Goal: Information Seeking & Learning: Obtain resource

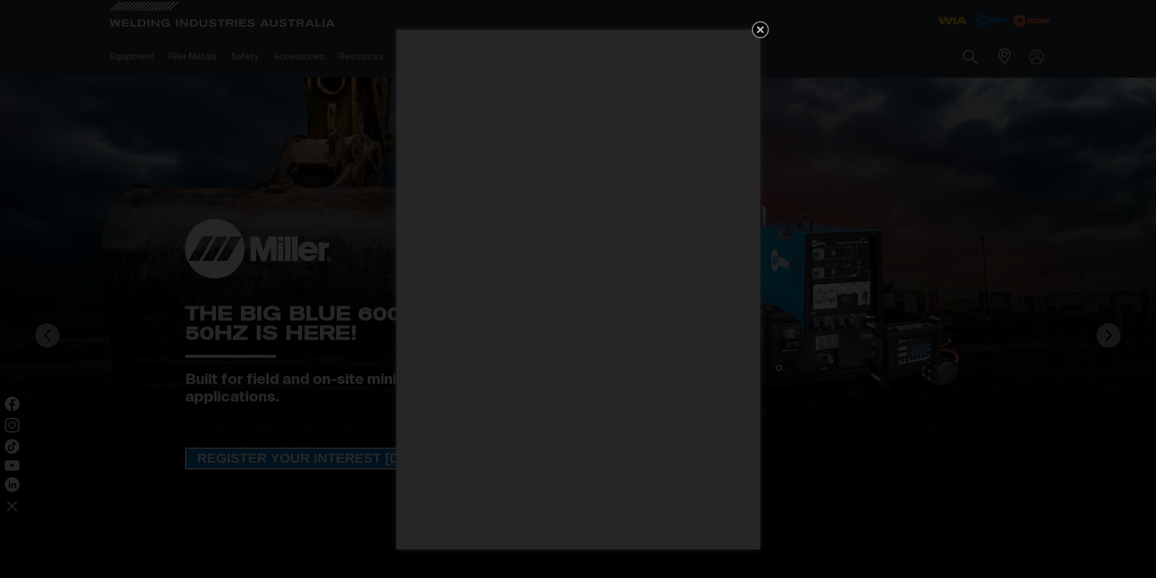
click at [759, 31] on icon "Get 5 WIA Welding Guides Free!" at bounding box center [760, 29] width 7 height 7
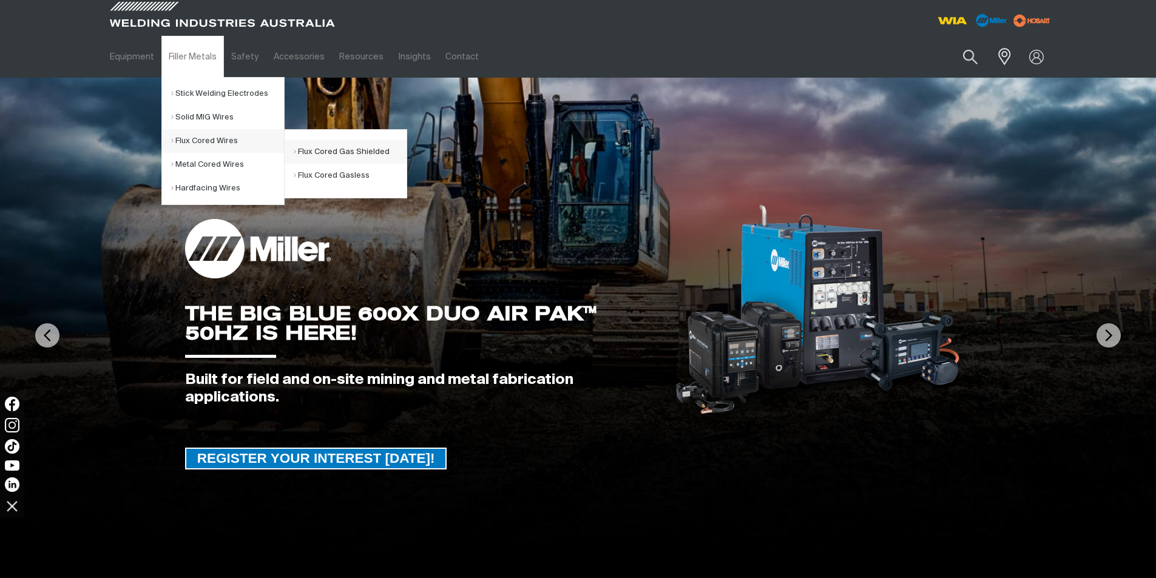
click at [340, 151] on link "Flux Cored Gas Shielded" at bounding box center [350, 152] width 113 height 24
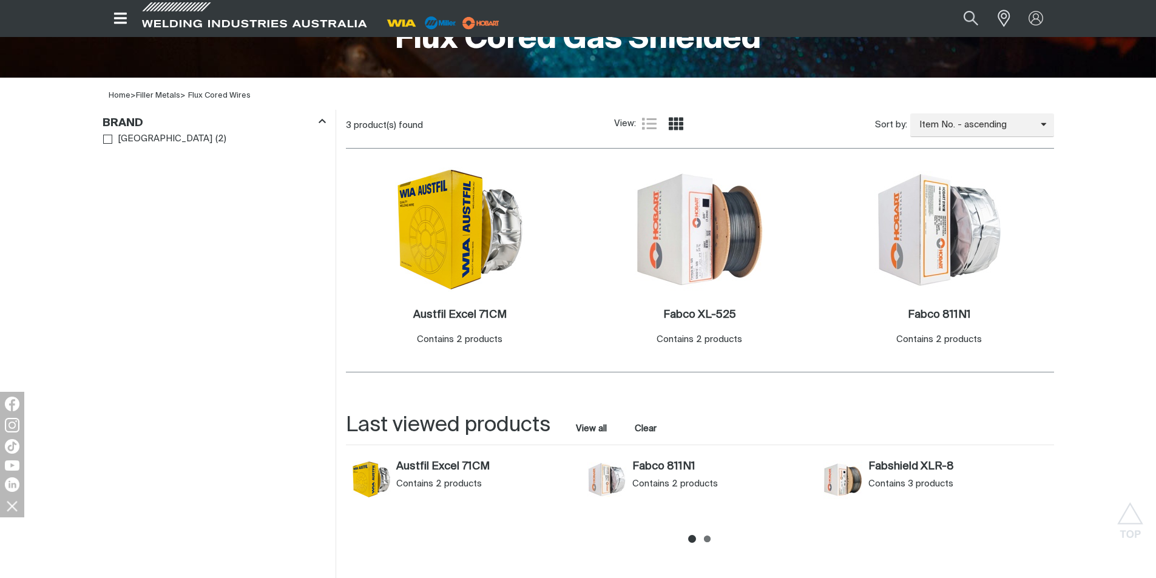
scroll to position [243, 0]
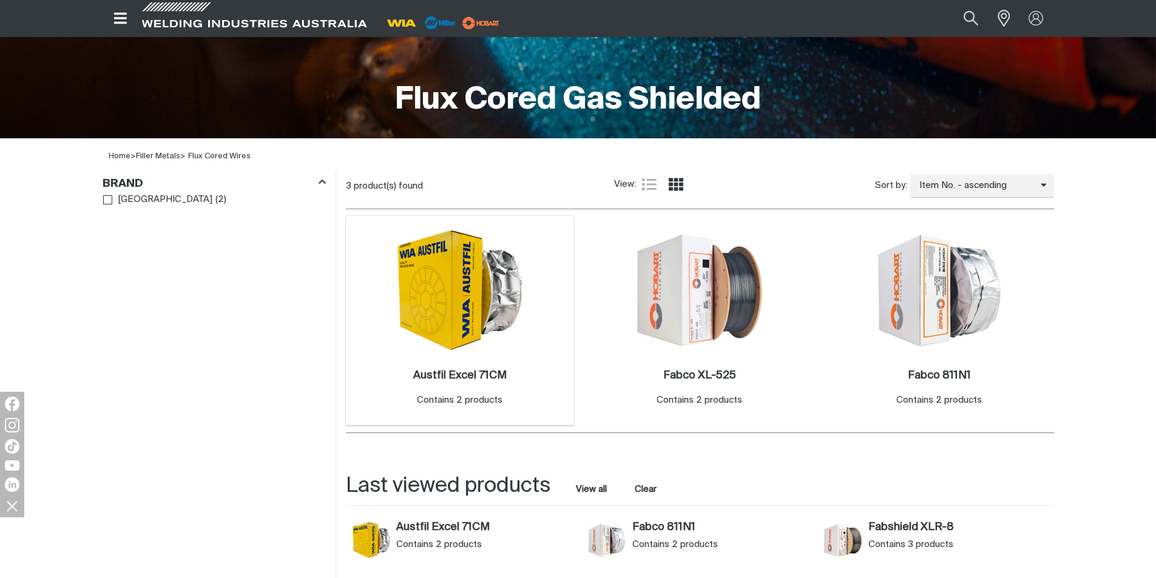
click at [459, 294] on img at bounding box center [460, 290] width 130 height 124
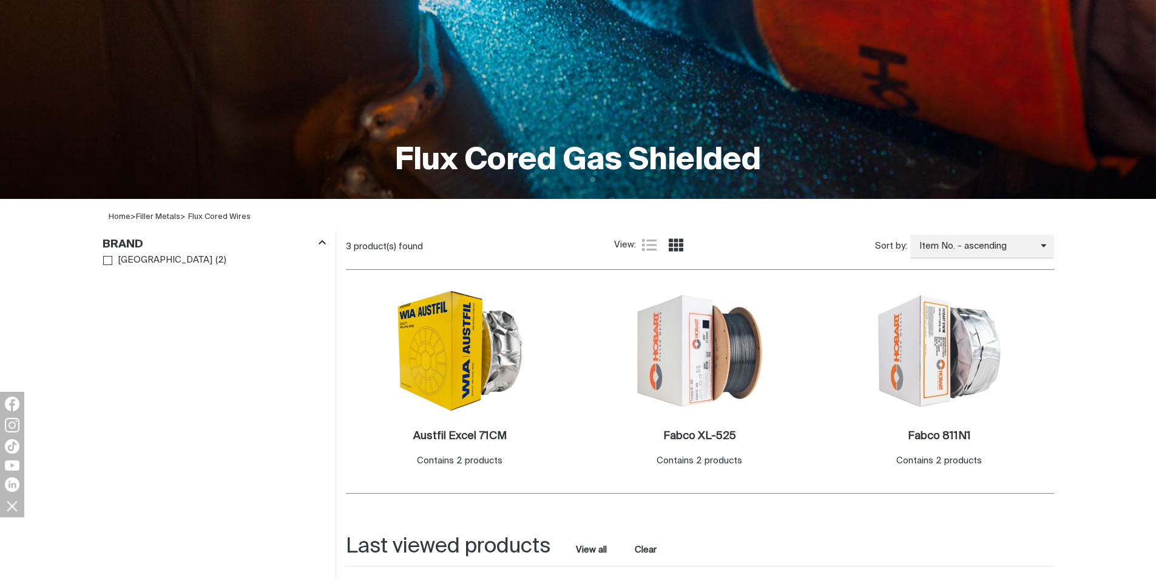
scroll to position [243, 0]
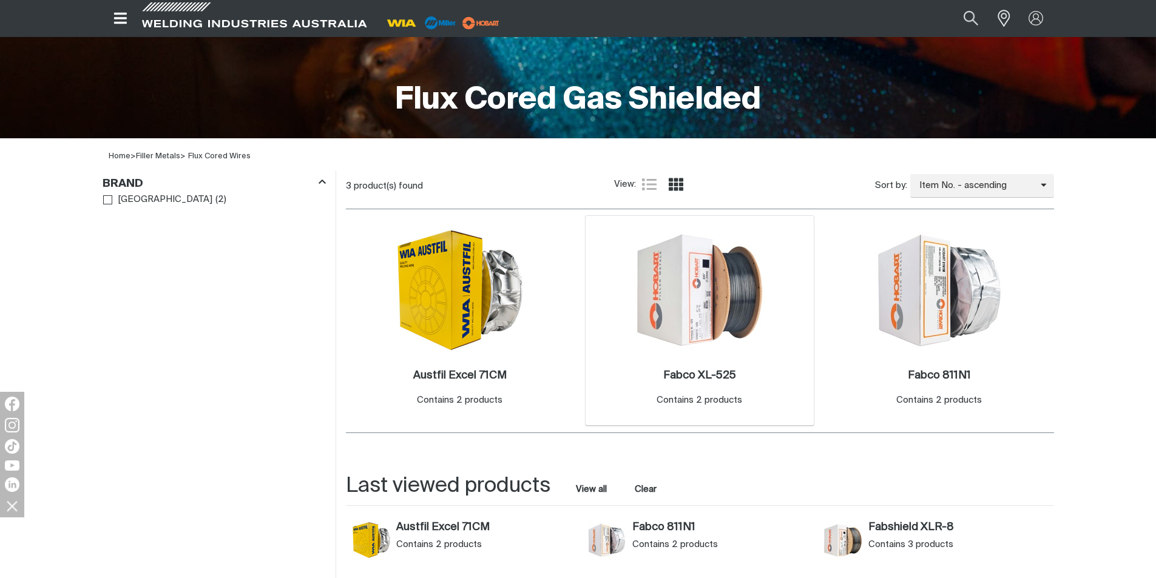
click at [678, 295] on img at bounding box center [700, 290] width 130 height 130
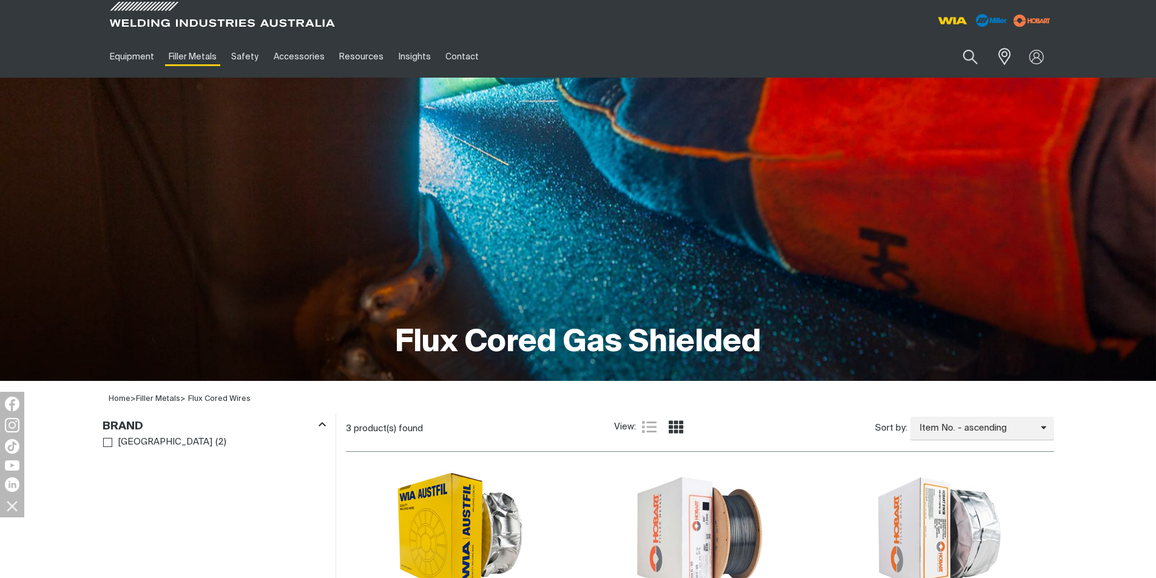
scroll to position [243, 0]
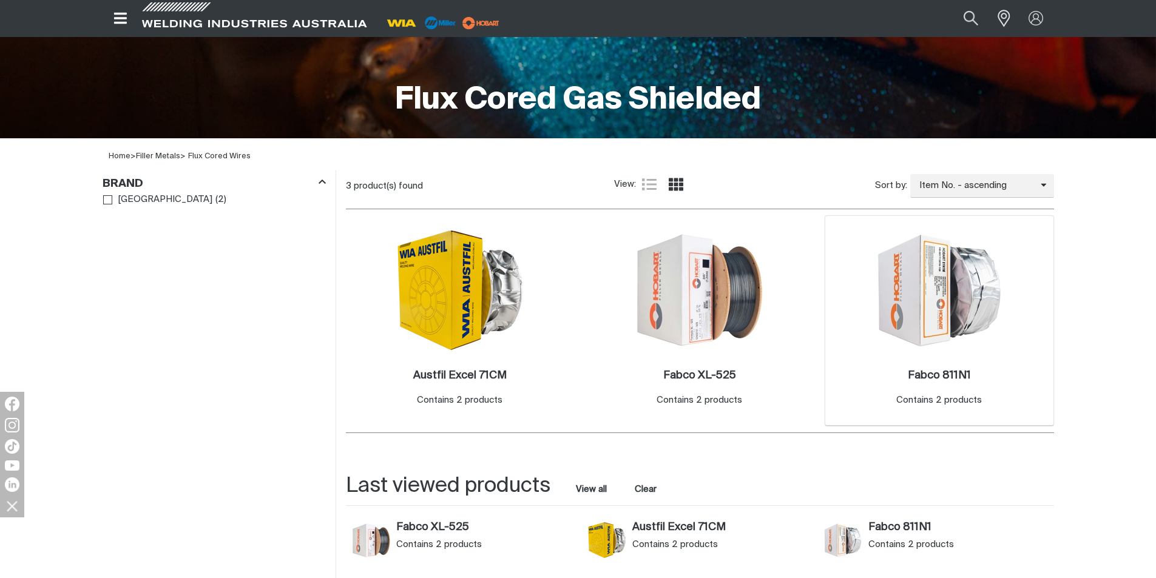
click at [946, 316] on img at bounding box center [939, 290] width 130 height 117
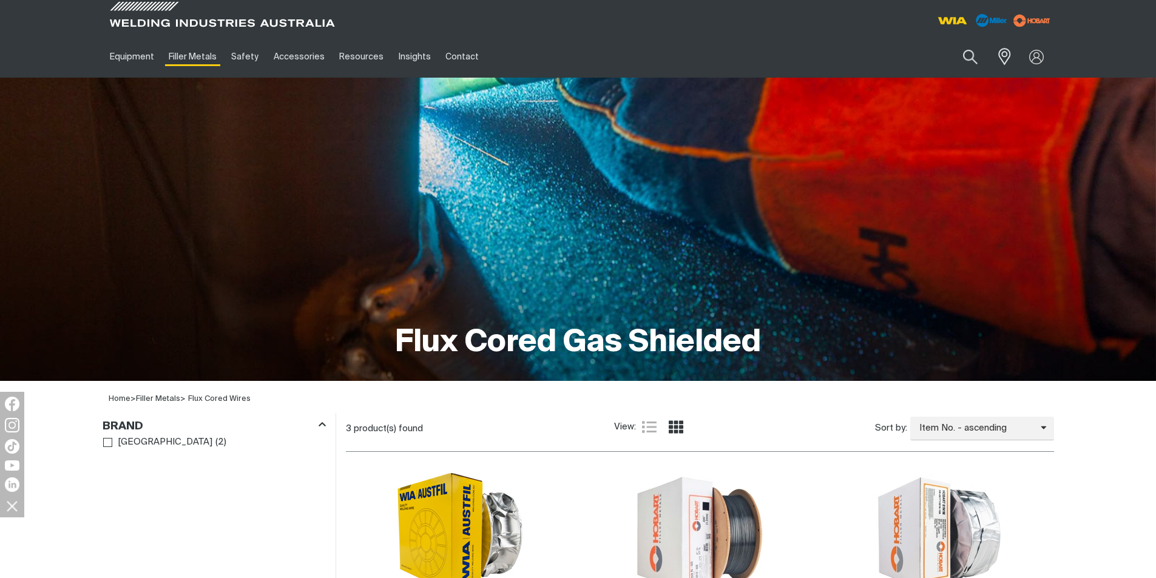
scroll to position [243, 0]
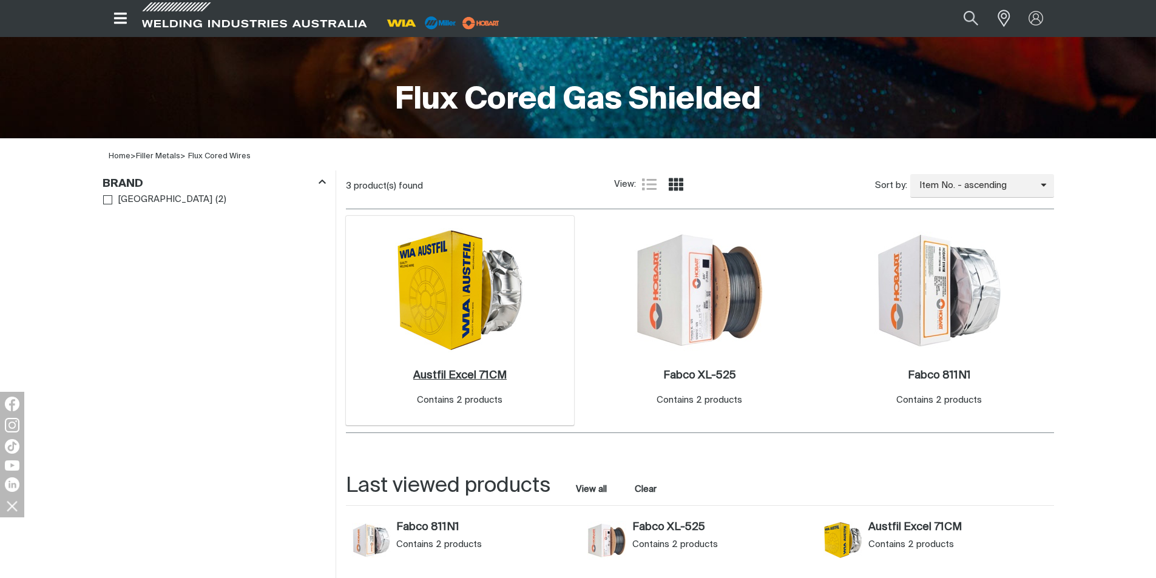
click at [458, 377] on h2 "Austfil Excel 71CM ." at bounding box center [459, 375] width 93 height 11
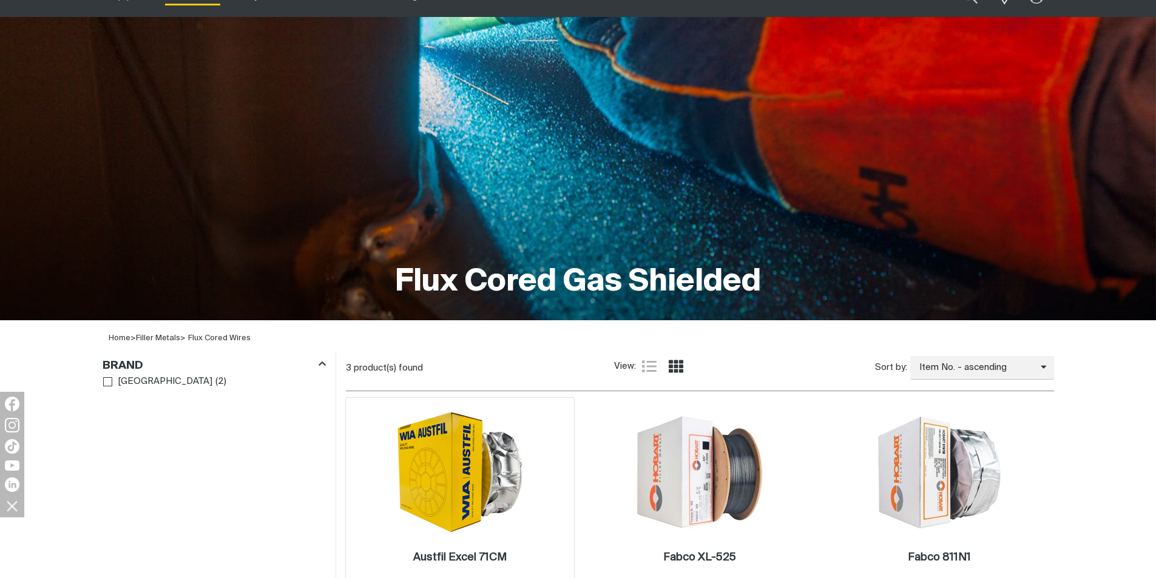
scroll to position [182, 0]
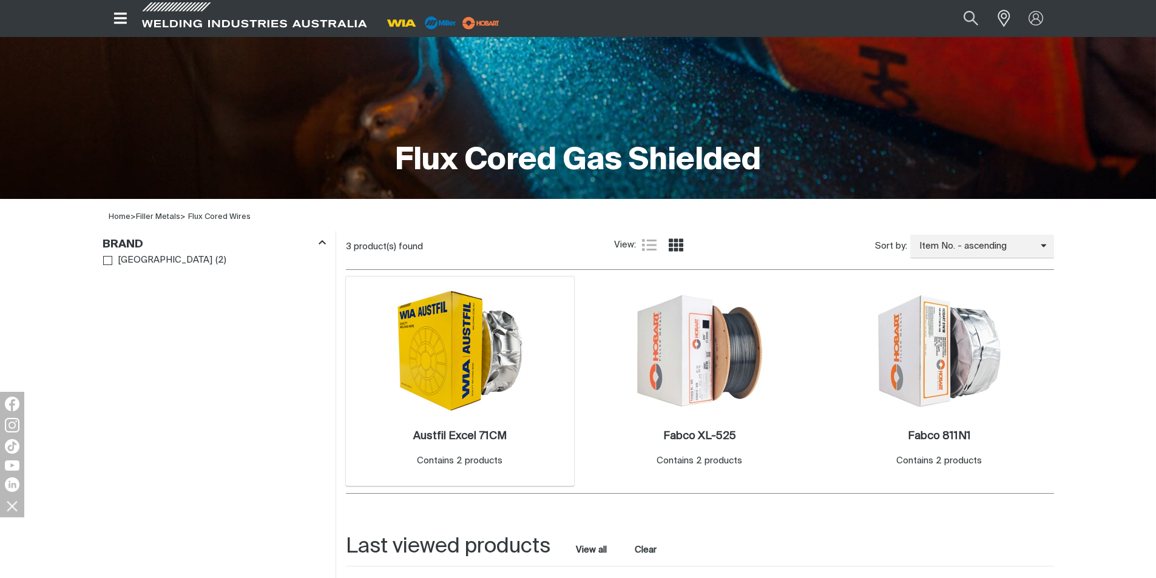
click at [441, 388] on img at bounding box center [460, 351] width 130 height 124
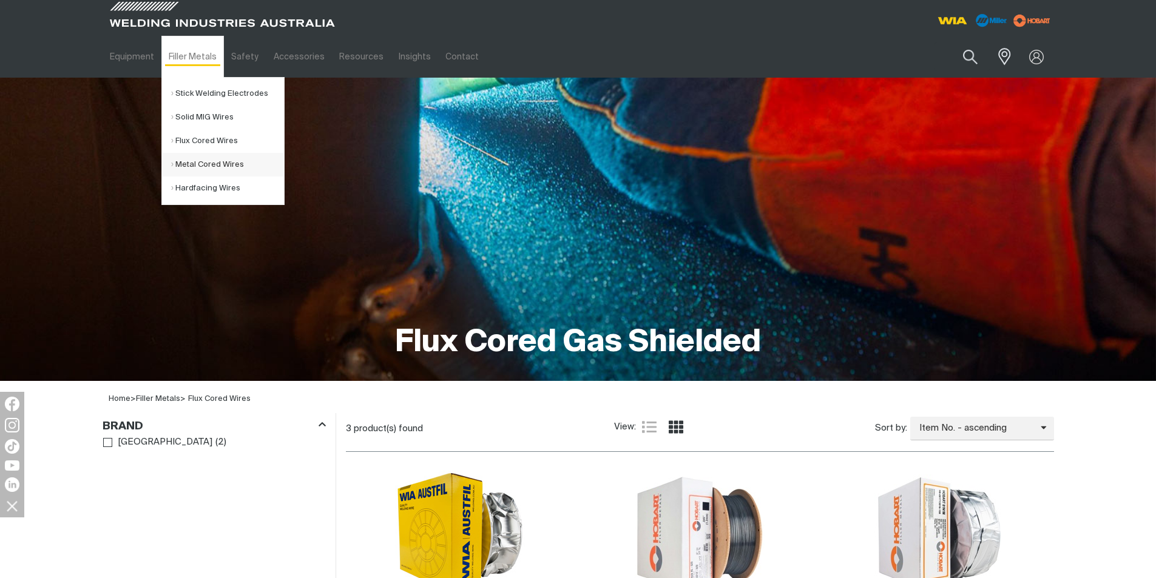
click at [206, 164] on link "Metal Cored Wires" at bounding box center [227, 165] width 113 height 24
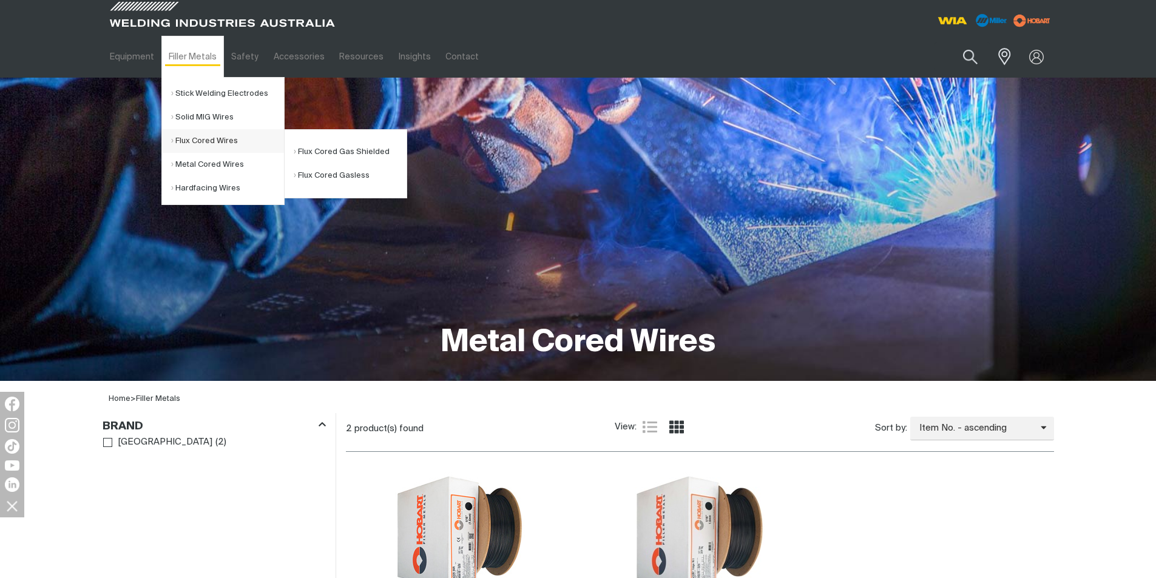
click at [210, 143] on link "Flux Cored Wires" at bounding box center [227, 141] width 113 height 24
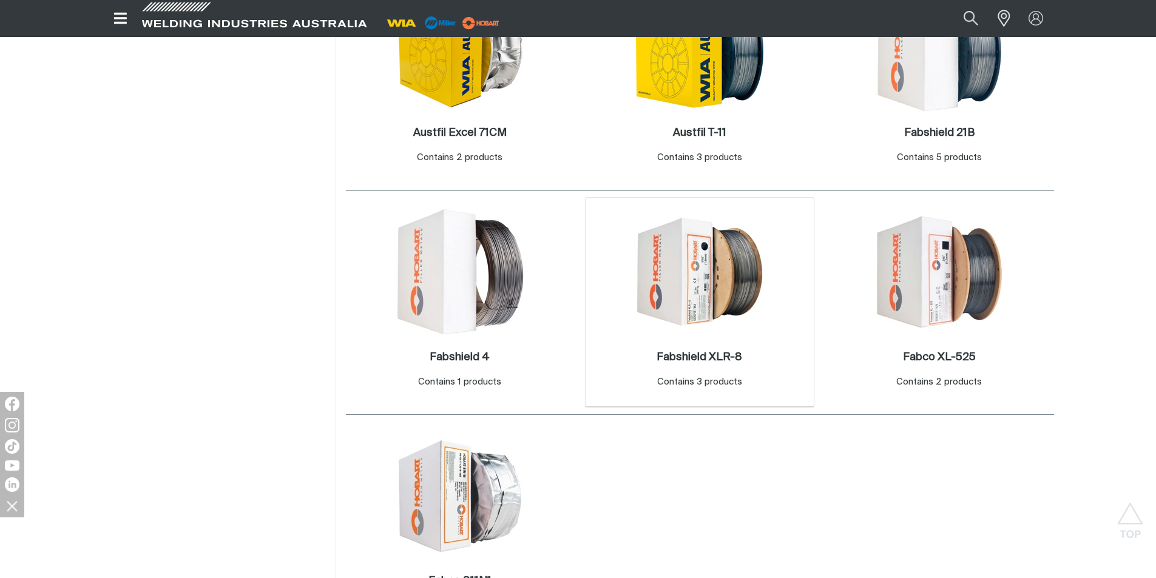
scroll to position [364, 0]
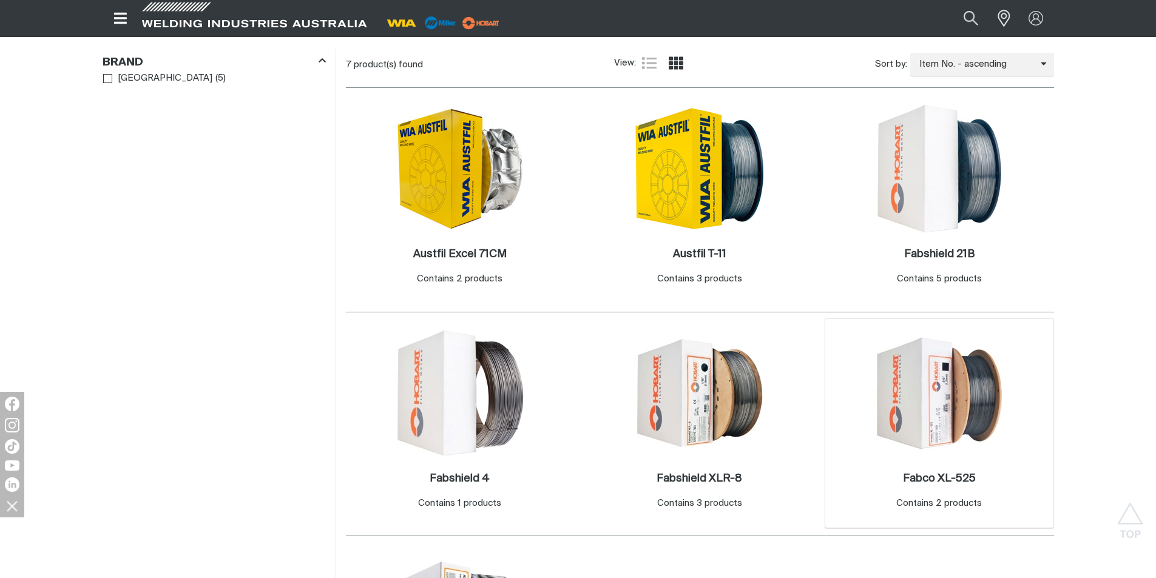
click at [941, 411] on img at bounding box center [939, 393] width 130 height 130
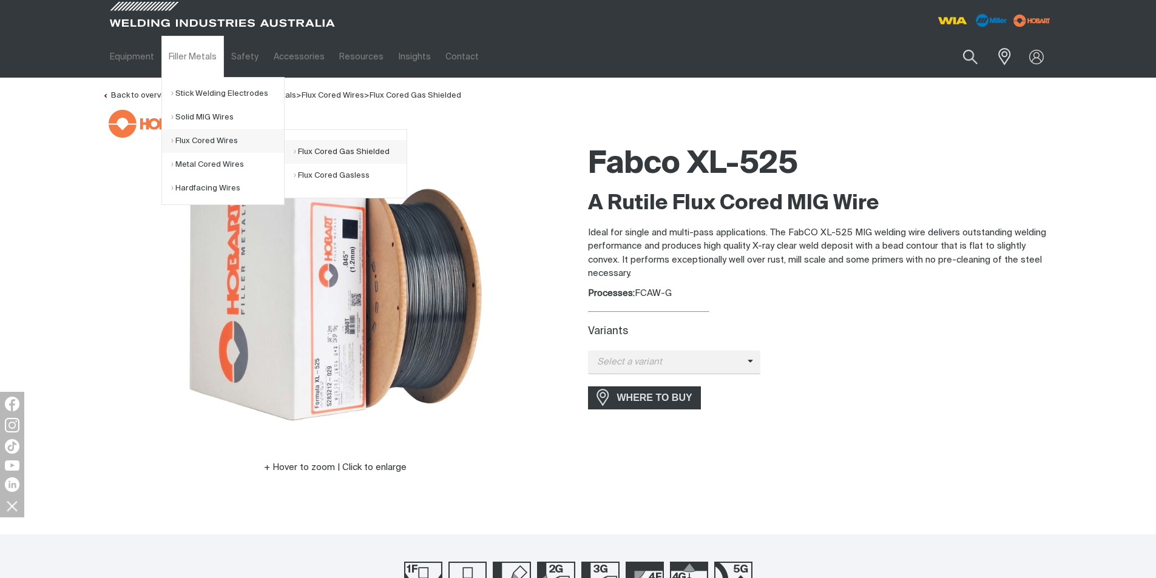
click at [316, 153] on link "Flux Cored Gas Shielded" at bounding box center [350, 152] width 113 height 24
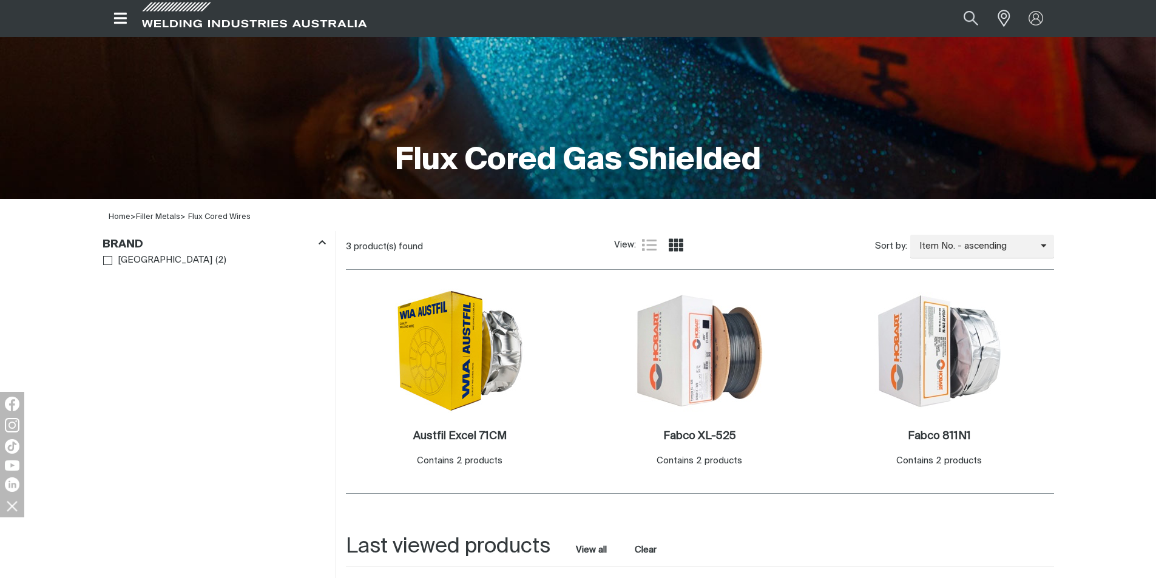
scroll to position [243, 0]
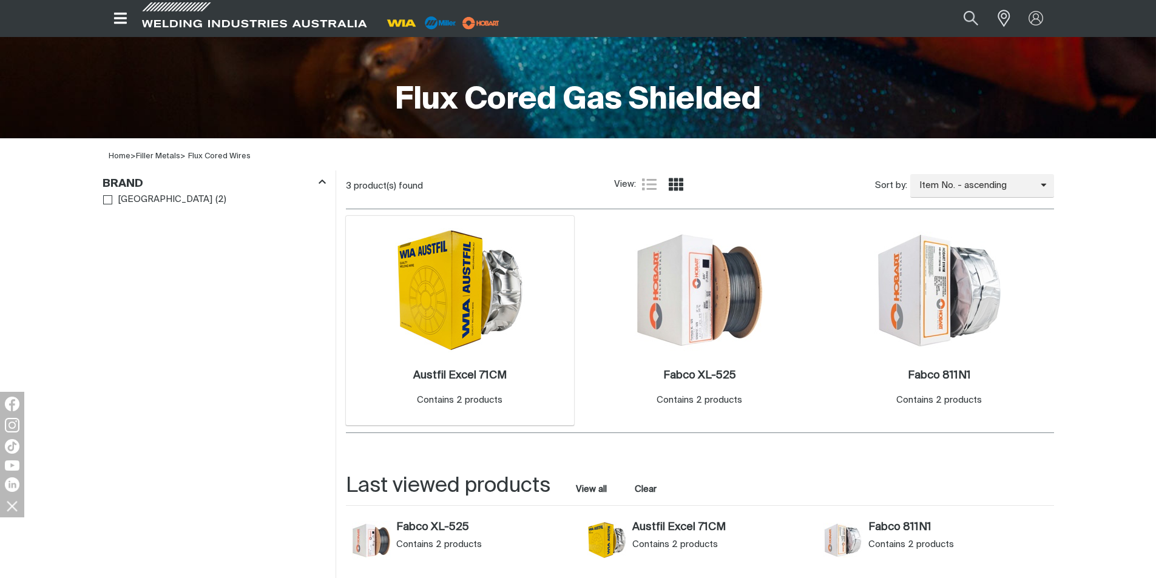
click at [466, 309] on img at bounding box center [460, 290] width 130 height 124
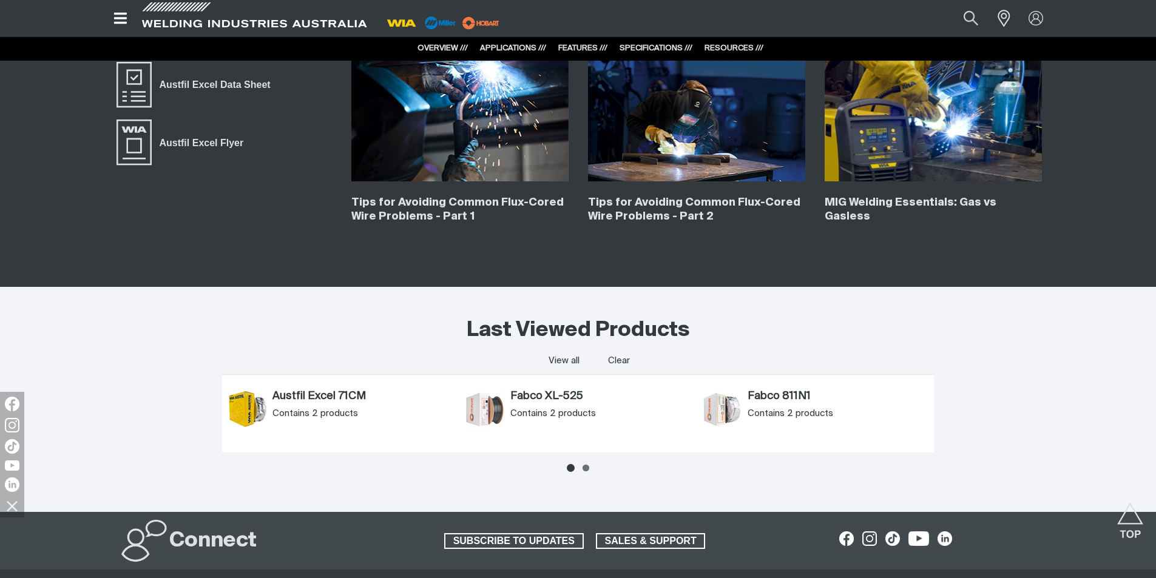
scroll to position [2913, 0]
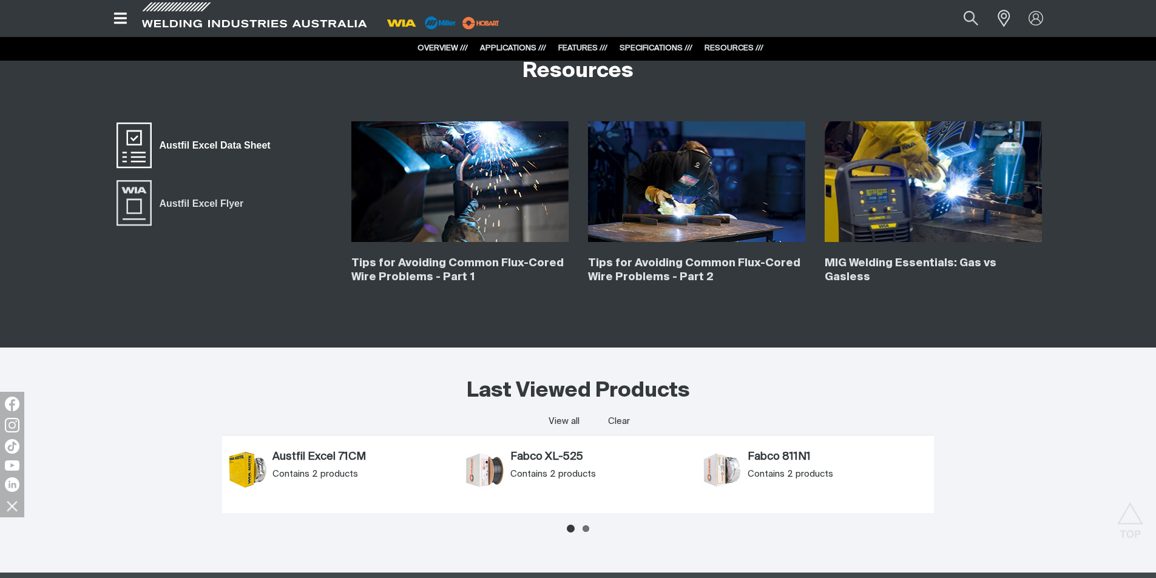
click at [192, 146] on span "Austfil Excel Data Sheet" at bounding box center [215, 146] width 127 height 16
click at [191, 204] on span "Austfil Excel Flyer" at bounding box center [202, 204] width 100 height 16
